Goal: Task Accomplishment & Management: Use online tool/utility

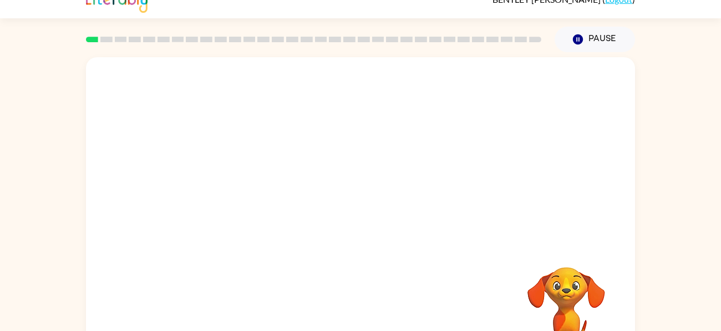
scroll to position [60, 0]
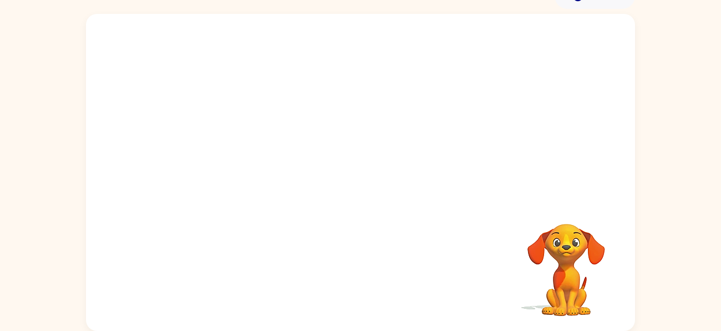
click at [671, 109] on div "Your browser must support playing .mp4 files to use Literably. Please try using…" at bounding box center [360, 170] width 721 height 322
click at [682, 111] on div "Your browser must support playing .mp4 files to use Literably. Please try using…" at bounding box center [360, 170] width 721 height 322
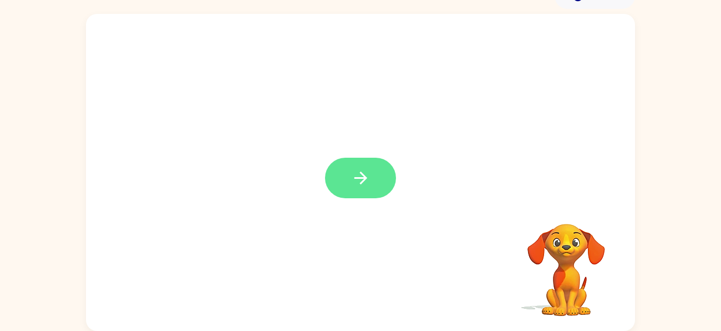
click at [353, 196] on button "button" at bounding box center [360, 178] width 71 height 41
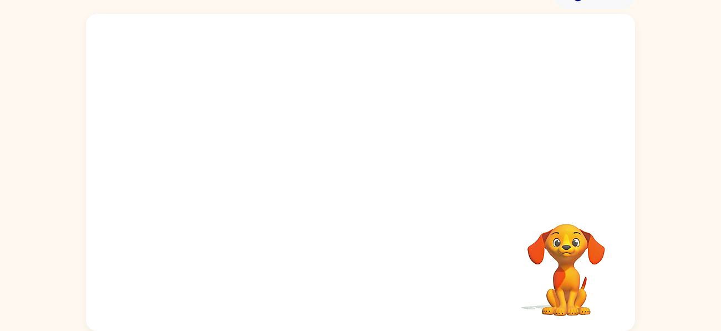
click at [361, 165] on div at bounding box center [334, 153] width 474 height 40
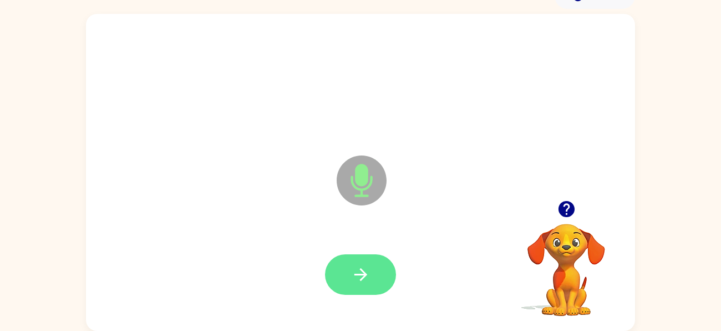
click at [368, 268] on icon "button" at bounding box center [360, 274] width 19 height 19
click at [367, 282] on icon "button" at bounding box center [360, 274] width 19 height 19
click at [371, 269] on button "button" at bounding box center [360, 274] width 71 height 41
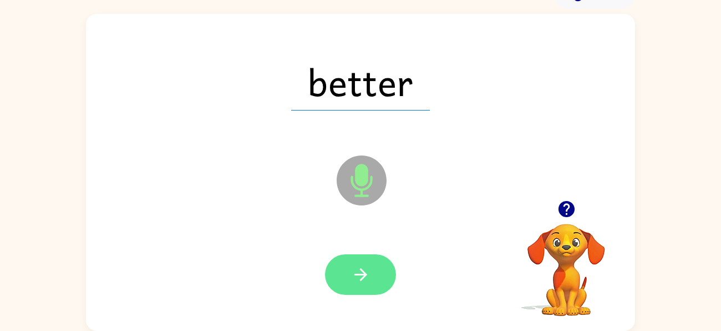
click at [371, 264] on button "button" at bounding box center [360, 274] width 71 height 41
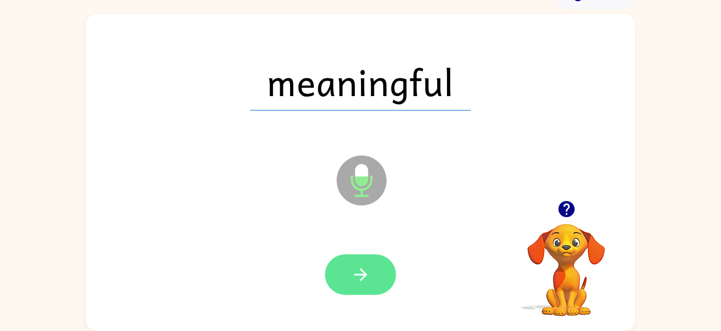
click at [381, 267] on button "button" at bounding box center [360, 274] width 71 height 41
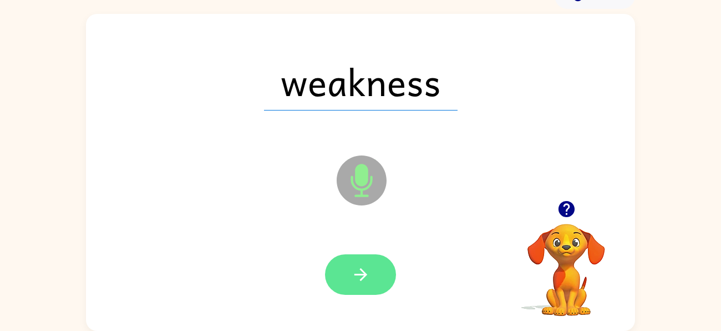
click at [360, 271] on icon "button" at bounding box center [360, 274] width 19 height 19
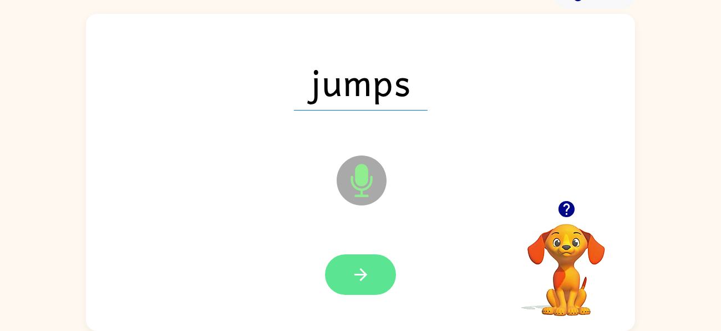
click at [365, 275] on icon "button" at bounding box center [360, 274] width 13 height 13
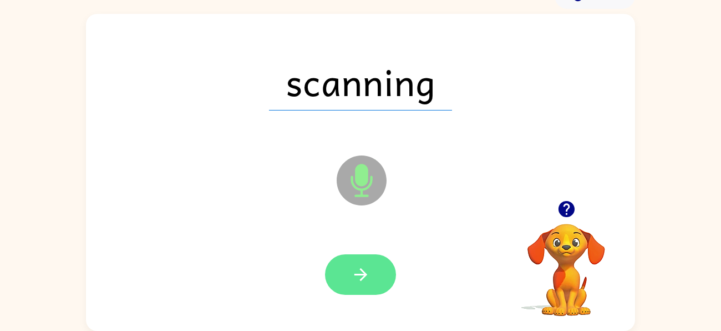
click at [365, 275] on icon "button" at bounding box center [360, 274] width 19 height 19
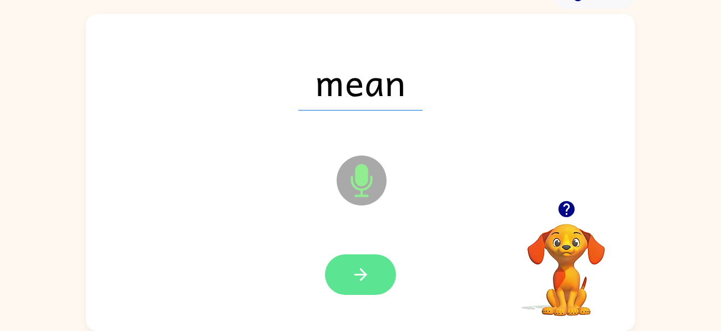
click at [371, 278] on button "button" at bounding box center [360, 274] width 71 height 41
click at [350, 272] on button "button" at bounding box center [360, 274] width 71 height 41
click at [356, 274] on icon "button" at bounding box center [360, 274] width 13 height 13
click at [372, 273] on button "button" at bounding box center [360, 274] width 71 height 41
click at [369, 278] on icon "button" at bounding box center [360, 274] width 19 height 19
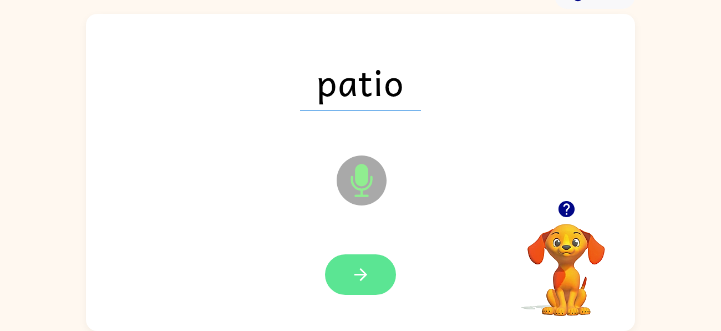
click at [365, 265] on icon "button" at bounding box center [360, 274] width 19 height 19
click at [364, 266] on icon "button" at bounding box center [360, 274] width 19 height 19
click at [371, 255] on button "button" at bounding box center [360, 274] width 71 height 41
click at [366, 276] on icon "button" at bounding box center [360, 274] width 19 height 19
click at [372, 277] on button "button" at bounding box center [360, 274] width 71 height 41
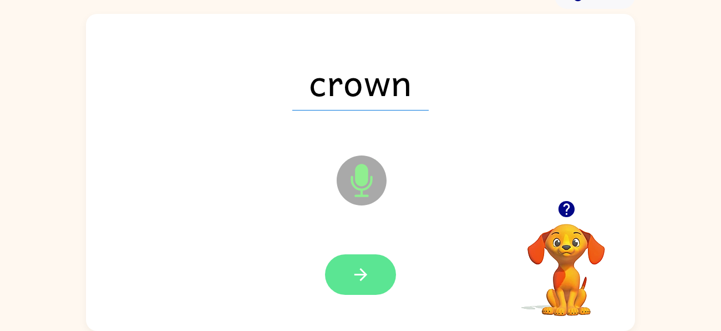
click at [376, 263] on button "button" at bounding box center [360, 274] width 71 height 41
click at [377, 275] on button "button" at bounding box center [360, 274] width 71 height 41
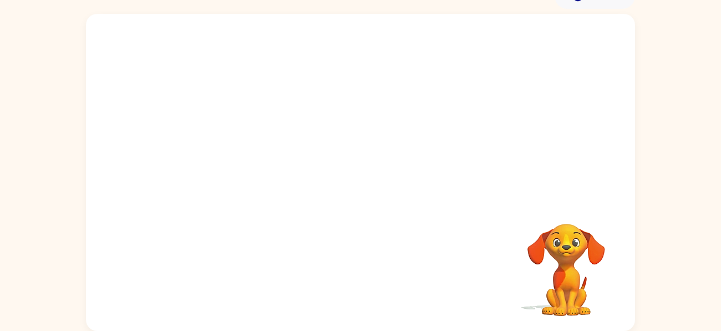
click at [442, 220] on div "Your browser must support playing .mp4 files to use Literably. Please try using…" at bounding box center [360, 172] width 549 height 317
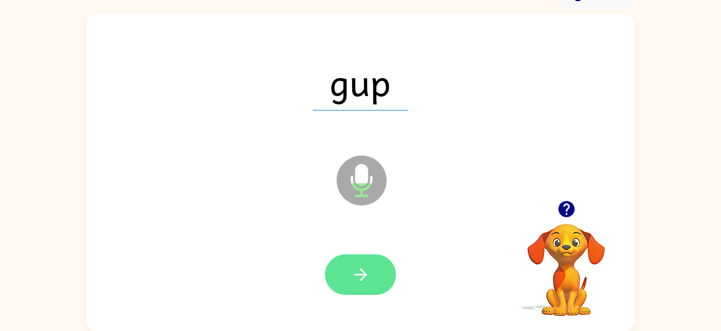
click at [382, 265] on button "button" at bounding box center [360, 274] width 71 height 41
click at [371, 276] on button "button" at bounding box center [360, 274] width 71 height 41
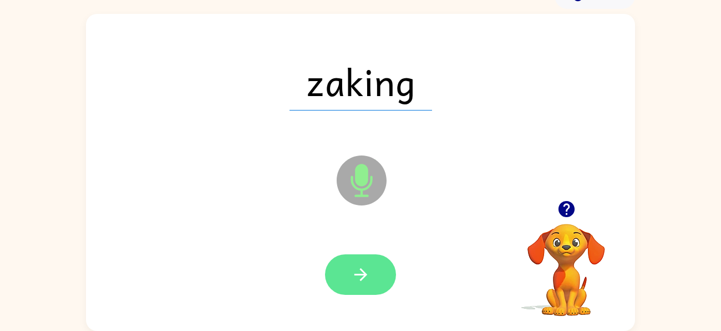
click at [379, 284] on button "button" at bounding box center [360, 274] width 71 height 41
click at [374, 267] on button "button" at bounding box center [360, 274] width 71 height 41
click at [381, 273] on button "button" at bounding box center [360, 274] width 71 height 41
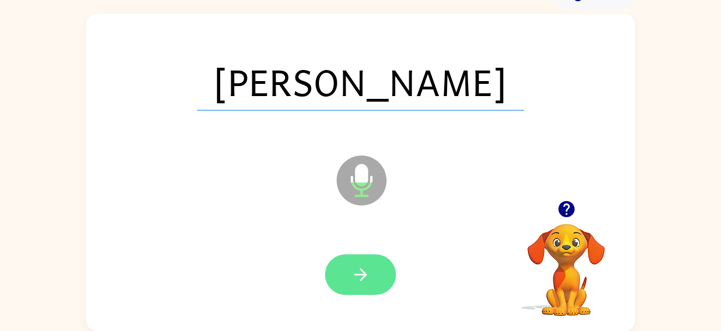
click at [381, 271] on button "button" at bounding box center [360, 274] width 71 height 41
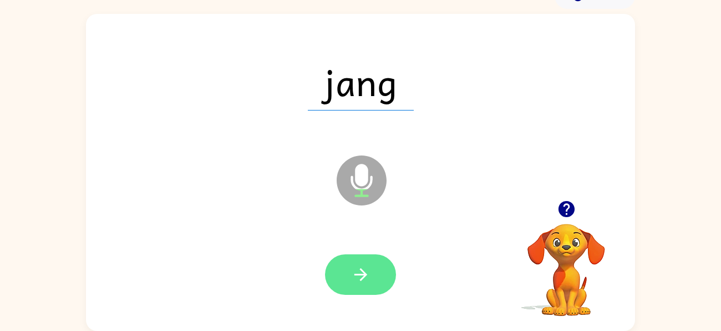
click at [380, 267] on button "button" at bounding box center [360, 274] width 71 height 41
click at [373, 274] on button "button" at bounding box center [360, 274] width 71 height 41
click at [368, 269] on icon "button" at bounding box center [360, 274] width 19 height 19
click at [368, 262] on button "button" at bounding box center [360, 274] width 71 height 41
click at [379, 271] on button "button" at bounding box center [360, 274] width 71 height 41
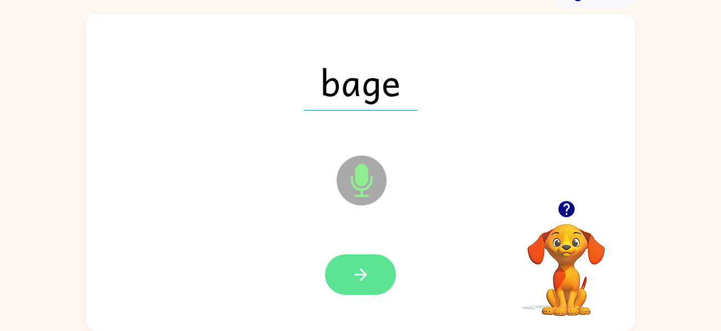
click at [380, 265] on button "button" at bounding box center [360, 274] width 71 height 41
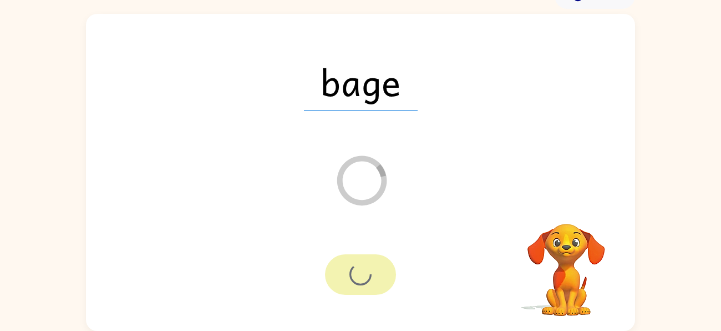
scroll to position [40, 0]
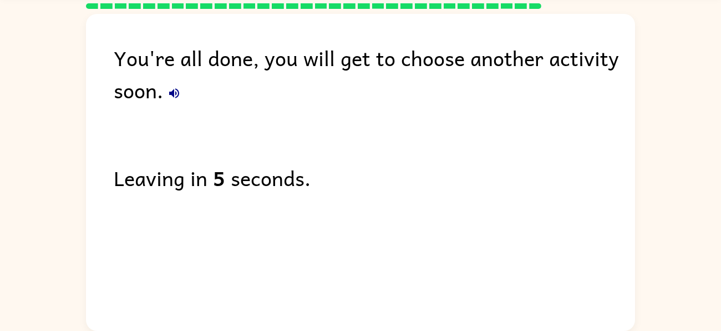
click at [174, 94] on icon "button" at bounding box center [174, 93] width 10 height 10
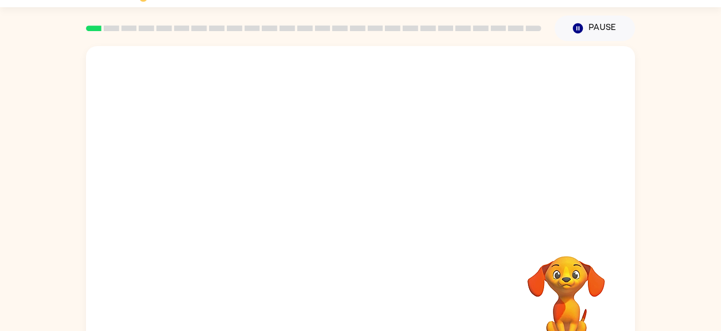
scroll to position [60, 0]
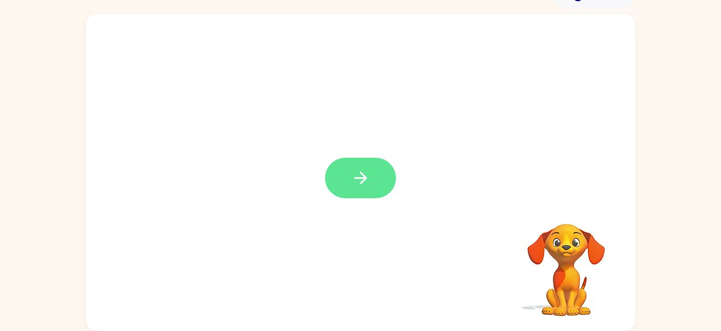
click at [363, 184] on icon "button" at bounding box center [360, 177] width 19 height 19
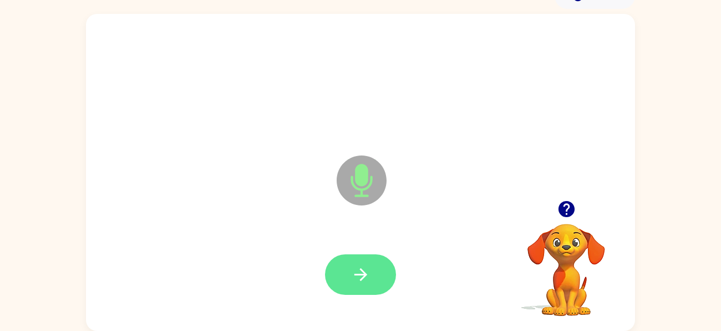
click at [365, 288] on button "button" at bounding box center [360, 274] width 71 height 41
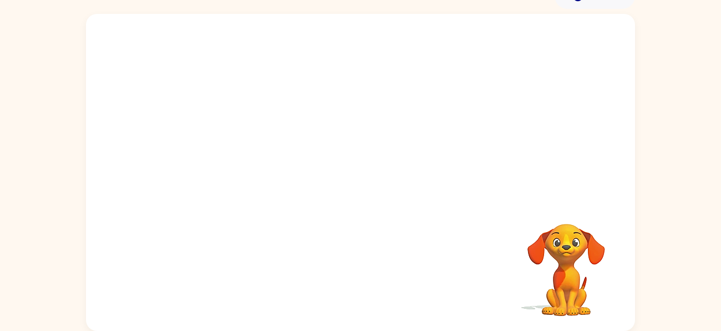
scroll to position [0, 0]
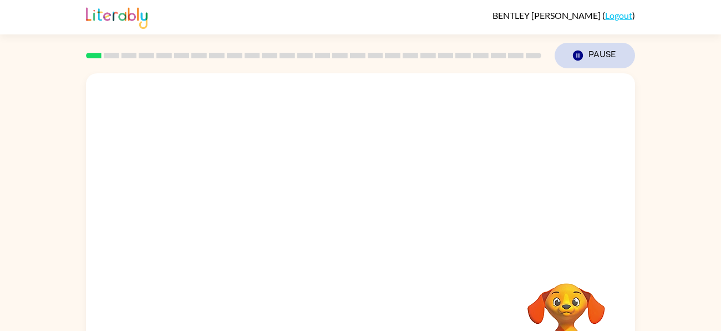
click at [578, 51] on icon "button" at bounding box center [578, 55] width 10 height 10
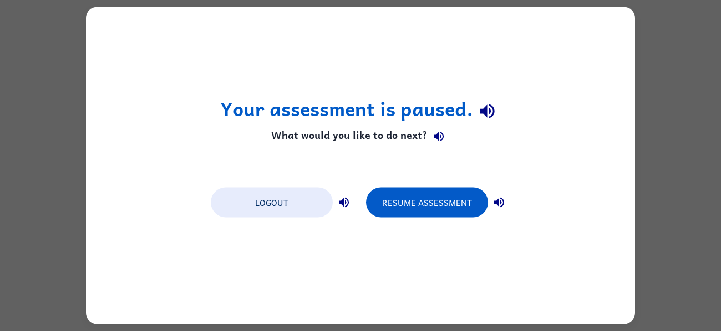
click at [674, 99] on div "Your assessment is paused. What would you like to do next? Logout Resume Assess…" at bounding box center [360, 165] width 721 height 331
click at [667, 83] on div "Your assessment is paused. What would you like to do next? Logout Resume Assess…" at bounding box center [360, 165] width 721 height 331
click at [646, 103] on div "Your assessment is paused. What would you like to do next? Logout Resume Assess…" at bounding box center [360, 165] width 721 height 331
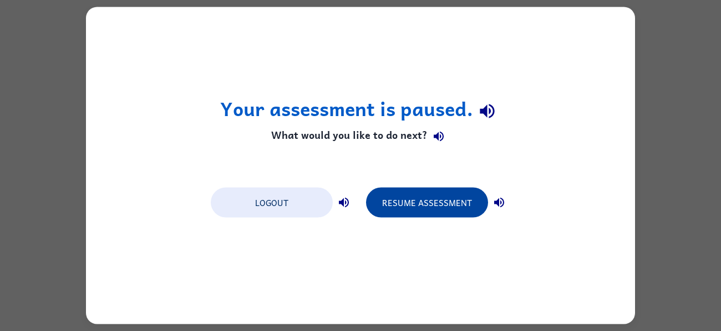
click at [439, 209] on button "Resume Assessment" at bounding box center [427, 203] width 122 height 30
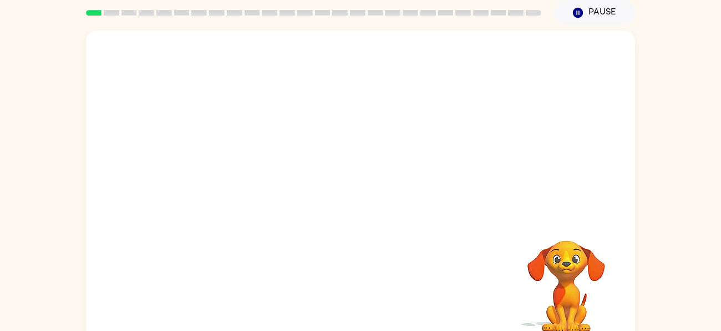
scroll to position [60, 0]
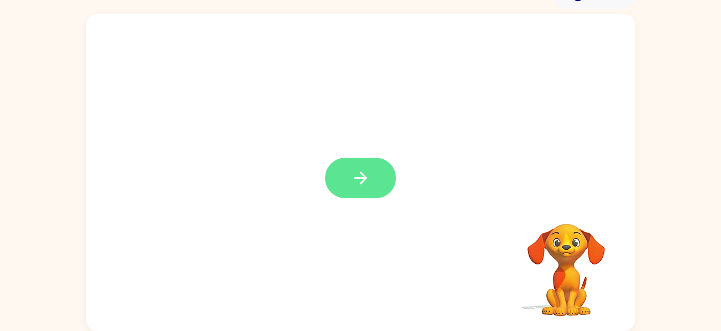
click at [362, 190] on button "button" at bounding box center [360, 178] width 71 height 41
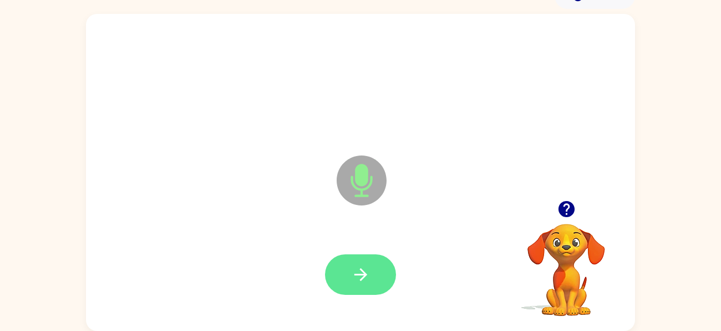
click at [371, 273] on button "button" at bounding box center [360, 274] width 71 height 41
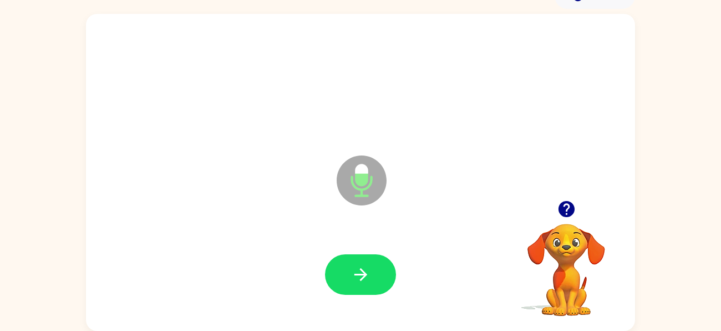
click at [563, 212] on icon "button" at bounding box center [566, 209] width 16 height 16
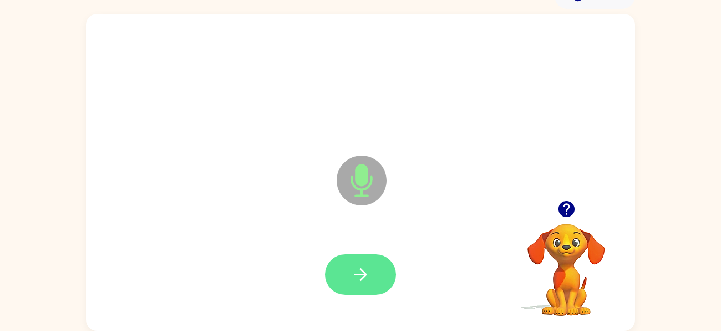
click at [363, 265] on icon "button" at bounding box center [360, 274] width 19 height 19
click at [374, 273] on button "button" at bounding box center [360, 274] width 71 height 41
click at [370, 265] on icon "button" at bounding box center [360, 274] width 19 height 19
click at [367, 269] on icon "button" at bounding box center [360, 274] width 19 height 19
click at [371, 267] on button "button" at bounding box center [360, 274] width 71 height 41
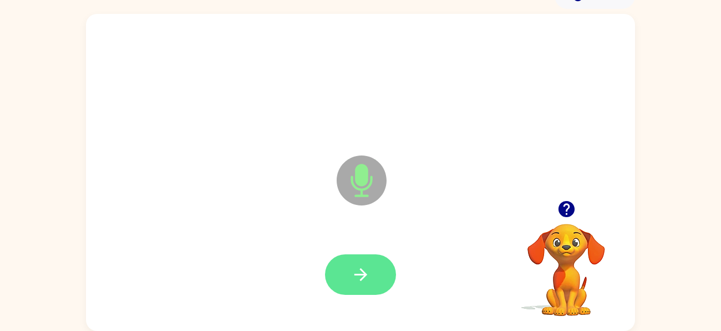
click at [371, 278] on button "button" at bounding box center [360, 274] width 71 height 41
click at [381, 294] on div at bounding box center [360, 274] width 71 height 41
click at [368, 283] on icon "button" at bounding box center [360, 274] width 19 height 19
click at [358, 257] on button "button" at bounding box center [360, 274] width 71 height 41
click at [361, 265] on icon "button" at bounding box center [360, 274] width 19 height 19
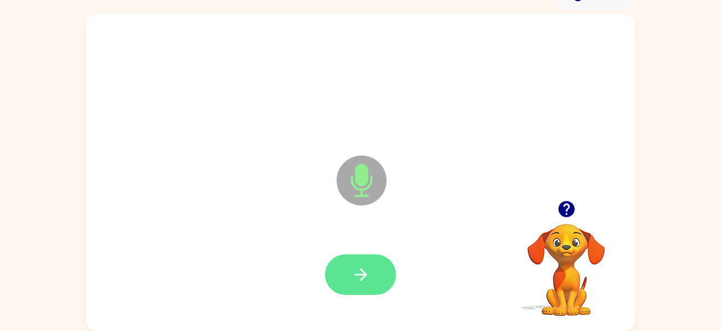
click at [373, 271] on button "button" at bounding box center [360, 274] width 71 height 41
click at [372, 287] on button "button" at bounding box center [360, 274] width 71 height 41
click at [372, 265] on button "button" at bounding box center [360, 274] width 71 height 41
click at [366, 274] on icon "button" at bounding box center [360, 274] width 13 height 13
click at [362, 280] on icon "button" at bounding box center [360, 274] width 19 height 19
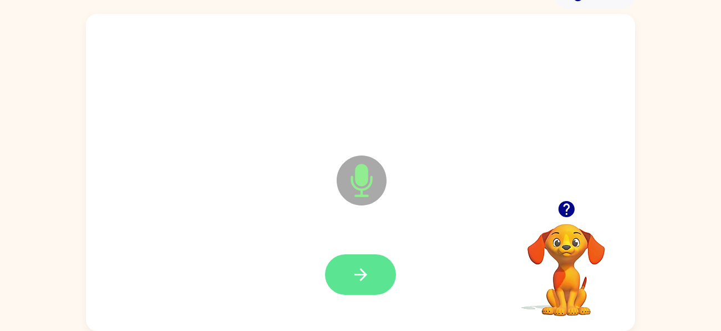
click at [369, 286] on button "button" at bounding box center [360, 274] width 71 height 41
click at [370, 272] on icon "button" at bounding box center [360, 274] width 19 height 19
click at [360, 282] on icon "button" at bounding box center [360, 274] width 19 height 19
click at [365, 279] on icon "button" at bounding box center [360, 274] width 19 height 19
click at [381, 280] on button "button" at bounding box center [360, 274] width 71 height 41
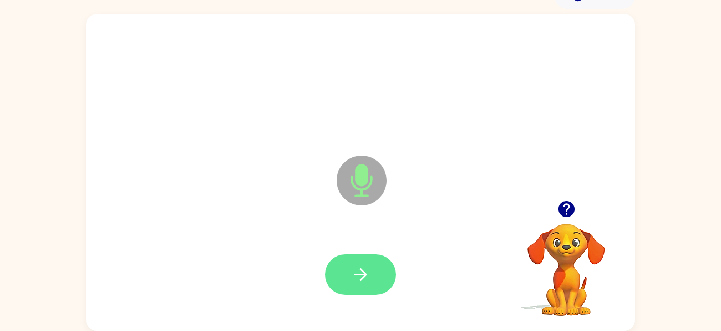
click at [362, 280] on icon "button" at bounding box center [360, 274] width 19 height 19
click at [365, 272] on icon "button" at bounding box center [360, 274] width 13 height 13
click at [373, 281] on button "button" at bounding box center [360, 274] width 71 height 41
click at [352, 262] on button "button" at bounding box center [360, 274] width 71 height 41
click at [373, 265] on button "button" at bounding box center [360, 274] width 71 height 41
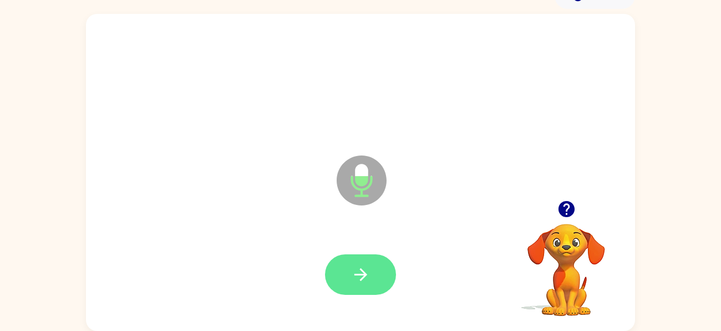
click at [377, 272] on button "button" at bounding box center [360, 274] width 71 height 41
click at [388, 267] on button "button" at bounding box center [360, 274] width 71 height 41
click at [377, 272] on button "button" at bounding box center [360, 274] width 71 height 41
click at [382, 276] on button "button" at bounding box center [360, 274] width 71 height 41
click at [358, 268] on icon "button" at bounding box center [360, 274] width 19 height 19
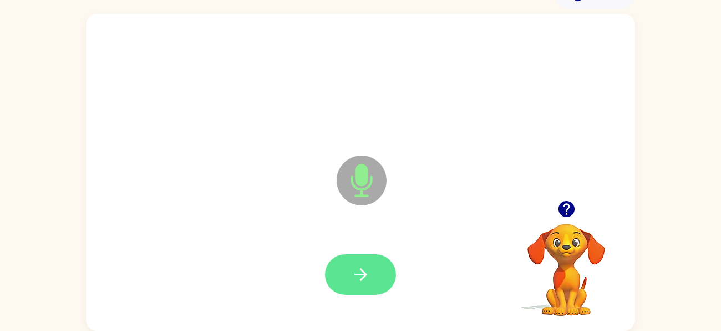
click at [365, 272] on icon "button" at bounding box center [360, 274] width 13 height 13
click at [380, 282] on button "button" at bounding box center [360, 274] width 71 height 41
click at [372, 271] on button "button" at bounding box center [360, 274] width 71 height 41
click at [362, 280] on icon "button" at bounding box center [360, 274] width 19 height 19
click at [363, 268] on icon "button" at bounding box center [360, 274] width 19 height 19
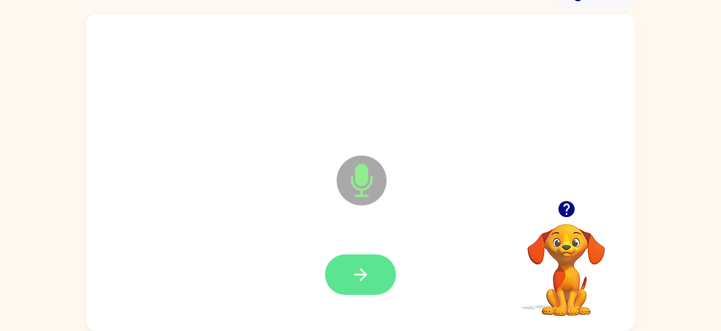
click at [391, 271] on button "button" at bounding box center [360, 274] width 71 height 41
click at [375, 282] on button "button" at bounding box center [360, 274] width 71 height 41
click at [370, 273] on icon "button" at bounding box center [360, 274] width 19 height 19
click at [571, 208] on icon "button" at bounding box center [566, 209] width 16 height 16
click at [373, 269] on button "button" at bounding box center [360, 274] width 71 height 41
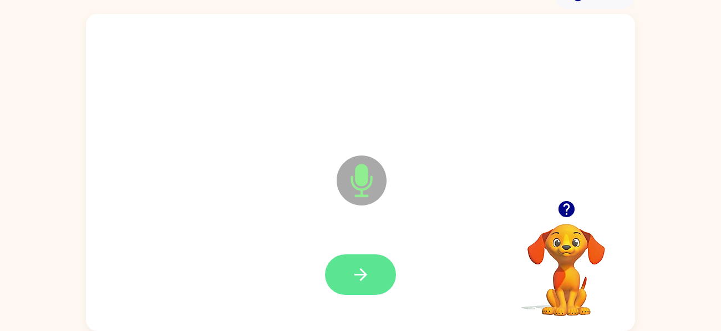
click at [362, 274] on icon "button" at bounding box center [360, 274] width 13 height 13
click at [378, 258] on button "button" at bounding box center [360, 274] width 71 height 41
click at [376, 271] on button "button" at bounding box center [360, 274] width 71 height 41
click at [370, 271] on icon "button" at bounding box center [360, 274] width 19 height 19
click at [369, 279] on icon "button" at bounding box center [360, 274] width 19 height 19
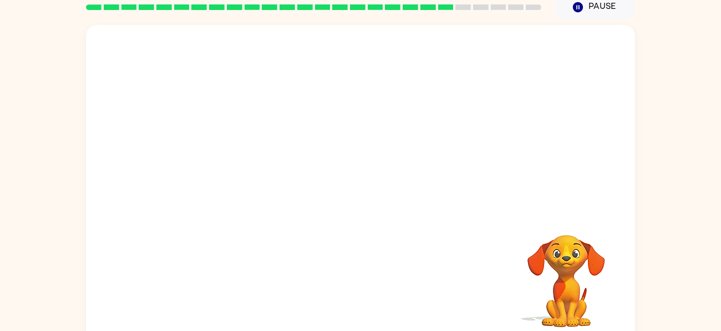
scroll to position [48, 0]
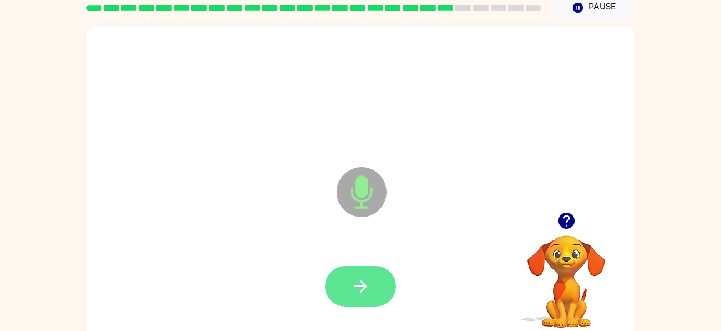
click at [367, 296] on button "button" at bounding box center [360, 286] width 71 height 41
click at [368, 290] on icon "button" at bounding box center [360, 285] width 19 height 19
click at [369, 283] on icon "button" at bounding box center [360, 285] width 19 height 19
click at [356, 295] on icon "button" at bounding box center [360, 285] width 19 height 19
click at [372, 291] on button "button" at bounding box center [360, 286] width 71 height 41
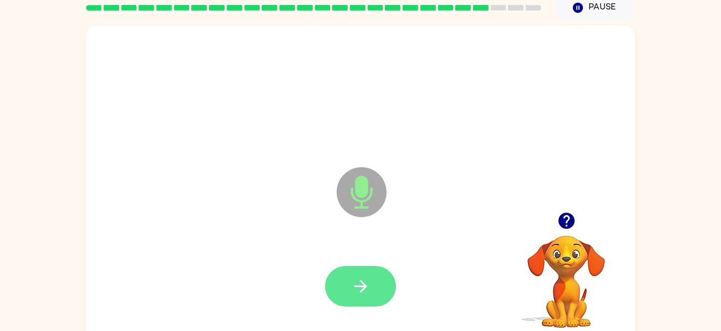
click at [380, 277] on button "button" at bounding box center [360, 286] width 71 height 41
click at [373, 284] on button "button" at bounding box center [360, 286] width 71 height 41
click at [370, 284] on icon "button" at bounding box center [360, 285] width 19 height 19
click at [367, 284] on icon "button" at bounding box center [360, 285] width 19 height 19
click at [373, 279] on button "button" at bounding box center [360, 286] width 71 height 41
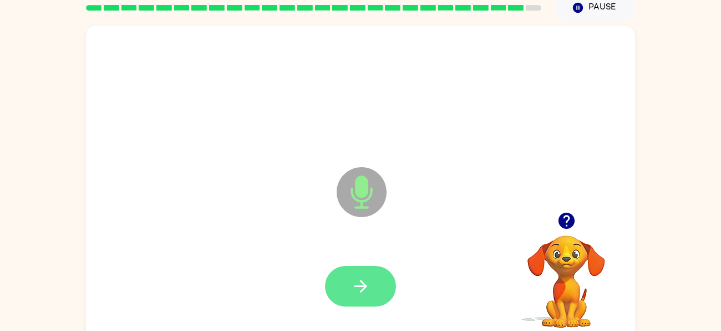
click at [374, 281] on button "button" at bounding box center [360, 286] width 71 height 41
